Goal: Find contact information: Find contact information

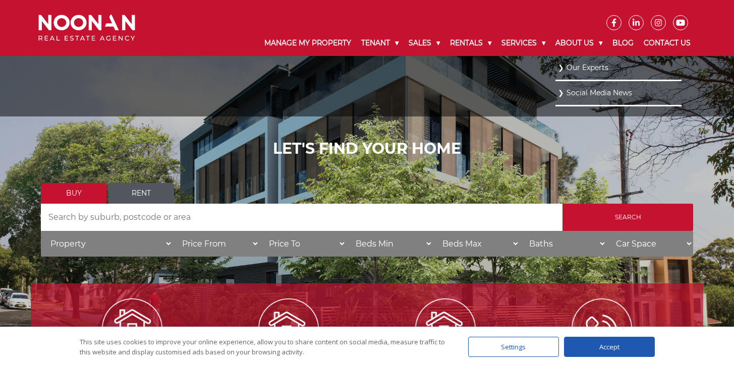
click at [577, 64] on link "Our Experts" at bounding box center [618, 68] width 121 height 14
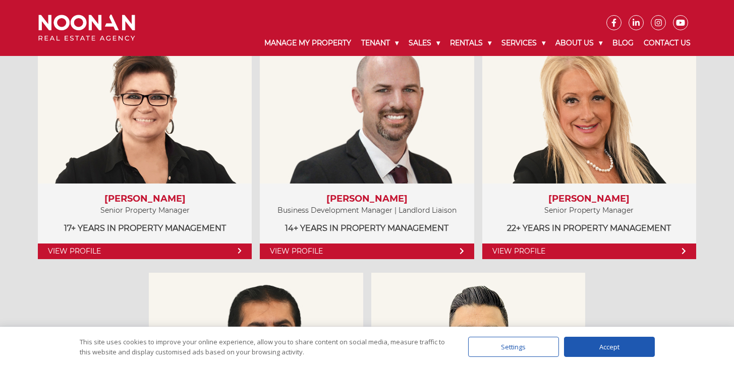
scroll to position [570, 0]
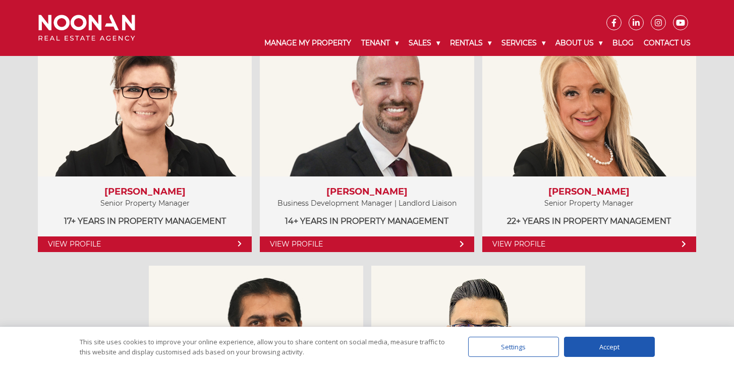
click at [518, 346] on div "Settings" at bounding box center [513, 347] width 91 height 20
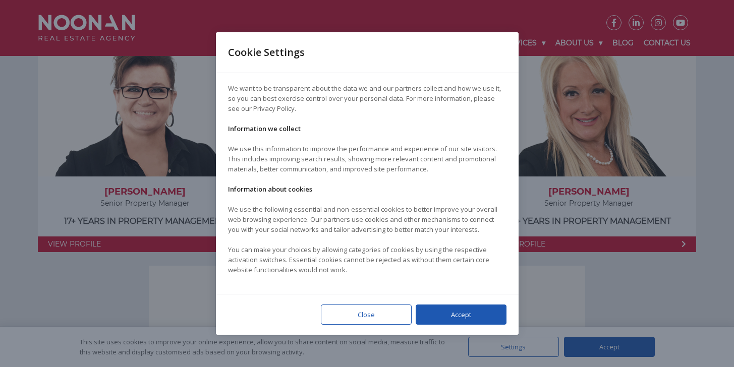
click at [369, 312] on div "Close" at bounding box center [366, 315] width 91 height 20
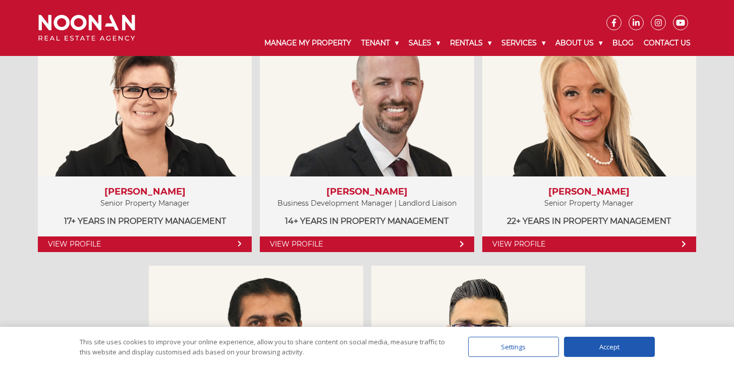
click at [688, 336] on div "This site uses cookies to improve your online experience, allow you to share co…" at bounding box center [367, 347] width 744 height 40
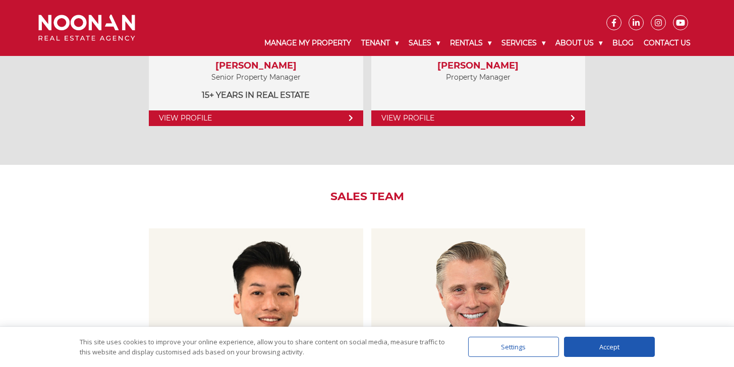
scroll to position [772, 0]
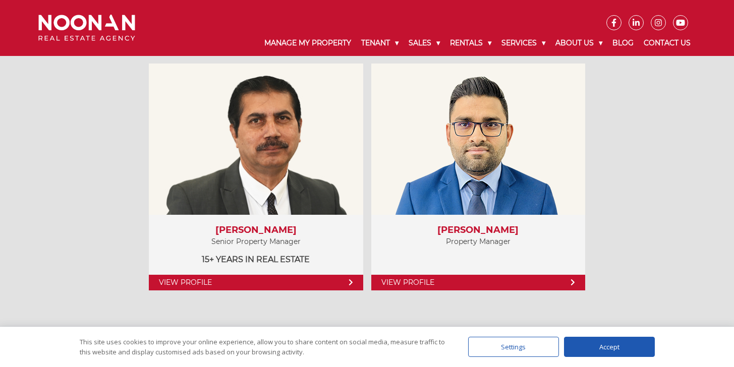
click at [610, 354] on div "Accept" at bounding box center [609, 347] width 91 height 20
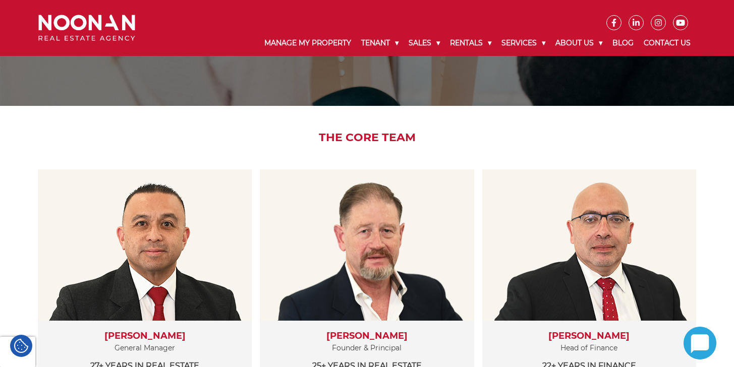
scroll to position [169, 0]
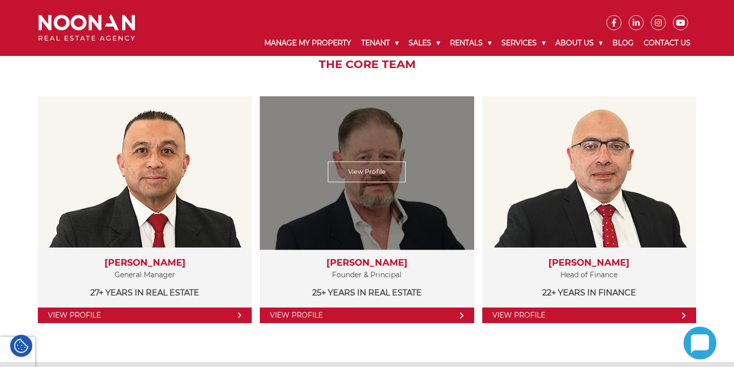
click at [421, 188] on div "View Profile" at bounding box center [367, 172] width 220 height 156
click at [388, 171] on link "View Profile" at bounding box center [367, 172] width 78 height 21
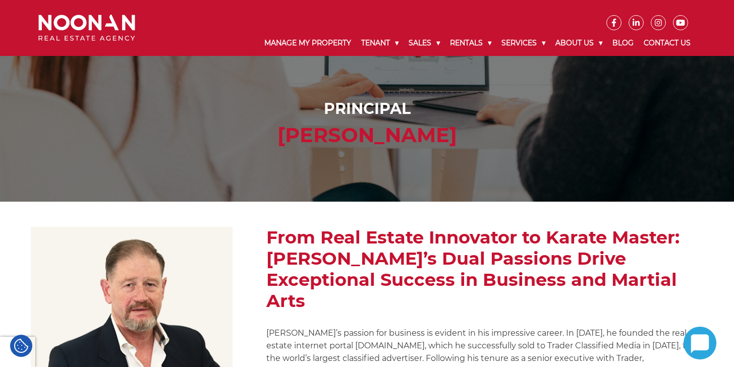
scroll to position [328, 0]
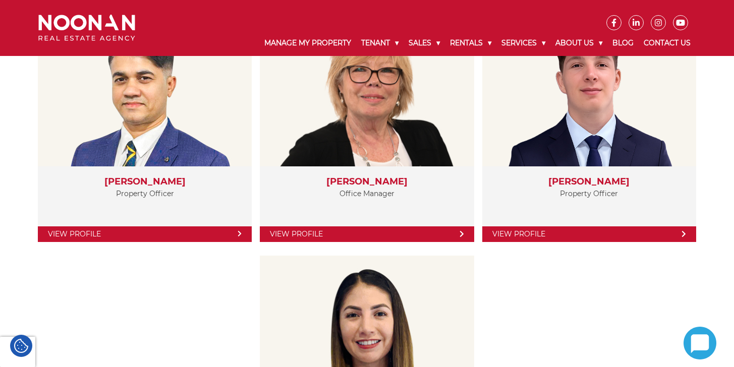
scroll to position [1820, 0]
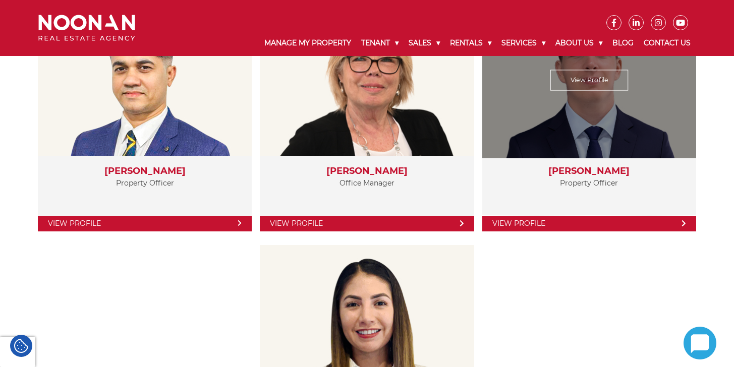
click at [554, 217] on link "View Profile" at bounding box center [589, 224] width 214 height 16
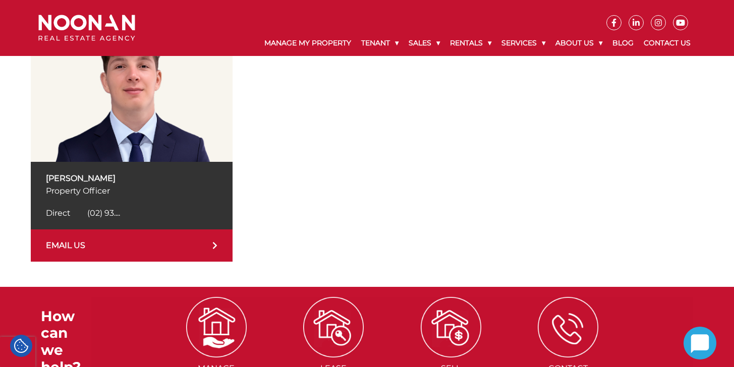
scroll to position [115, 0]
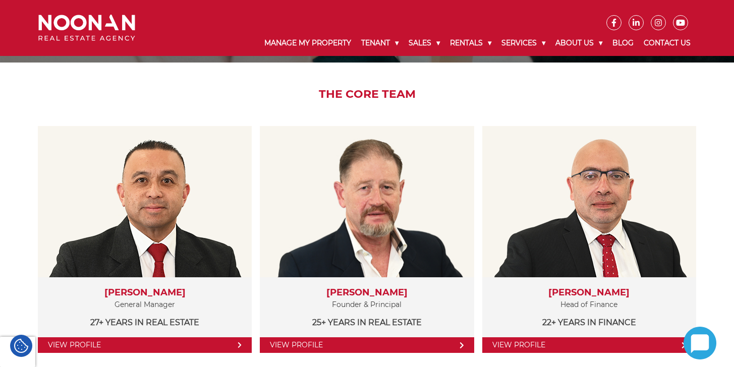
scroll to position [139, 0]
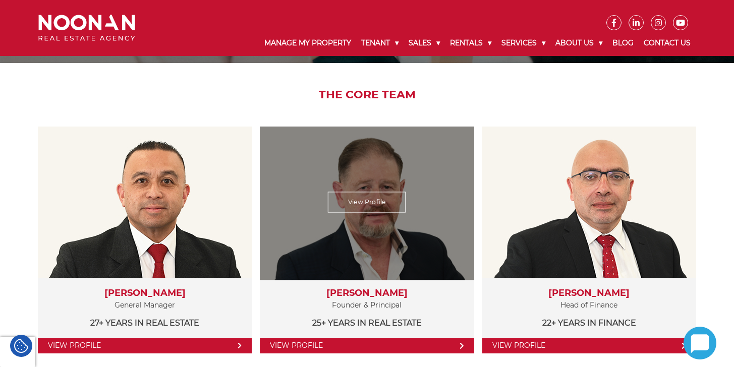
click at [379, 199] on link "View Profile" at bounding box center [367, 202] width 78 height 21
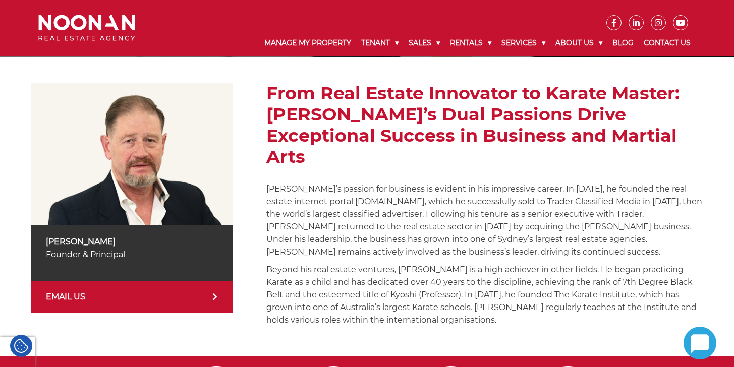
scroll to position [144, 0]
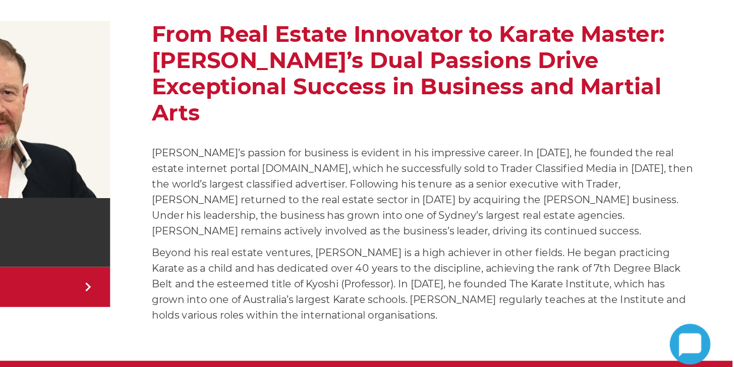
click at [256, 104] on div "[PERSON_NAME] Founder & Principal EMAIL US From Real Estate Innovator to Karate…" at bounding box center [367, 207] width 672 height 249
drag, startPoint x: 277, startPoint y: 97, endPoint x: 370, endPoint y: 105, distance: 93.1
click at [365, 103] on h2 "From Real Estate Innovator to Karate Master: [PERSON_NAME]’s Dual Passions Driv…" at bounding box center [484, 125] width 437 height 85
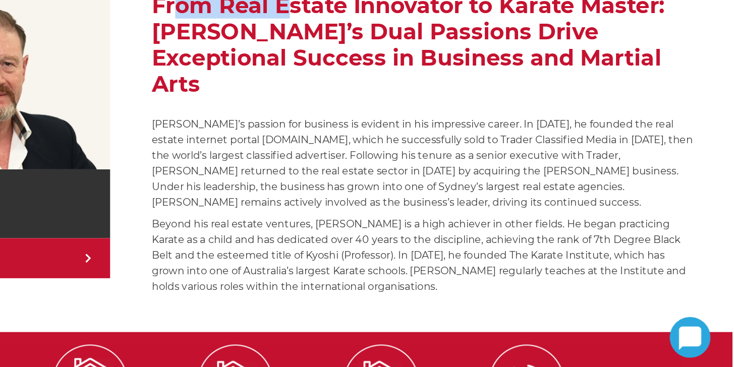
scroll to position [162, 0]
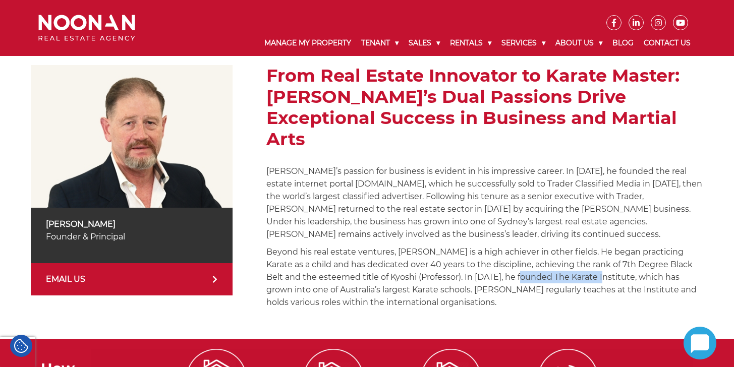
drag, startPoint x: 497, startPoint y: 256, endPoint x: 573, endPoint y: 258, distance: 76.7
click at [573, 258] on p "Beyond his real estate ventures, [PERSON_NAME] is a high achiever in other fiel…" at bounding box center [484, 277] width 437 height 63
click at [499, 253] on p "Beyond his real estate ventures, [PERSON_NAME] is a high achiever in other fiel…" at bounding box center [484, 277] width 437 height 63
drag, startPoint x: 494, startPoint y: 256, endPoint x: 573, endPoint y: 257, distance: 78.7
click at [573, 257] on p "Beyond his real estate ventures, [PERSON_NAME] is a high achiever in other fiel…" at bounding box center [484, 277] width 437 height 63
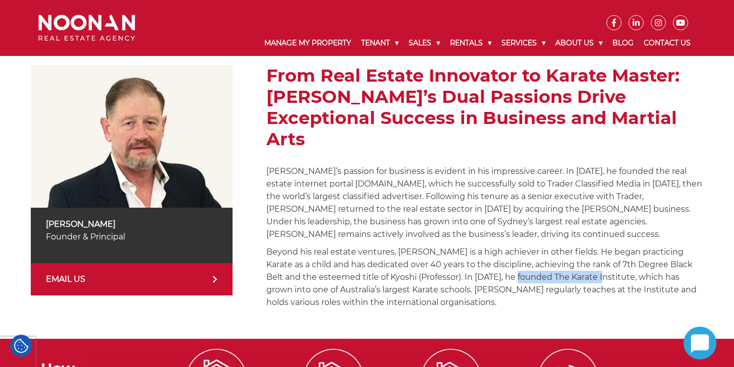
copy p "The Karate Institute"
